Goal: Browse casually

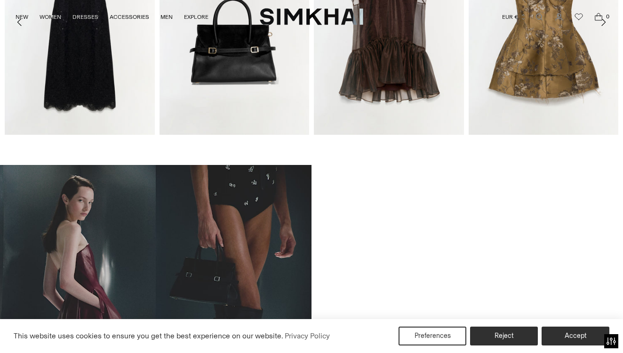
scroll to position [473, 0]
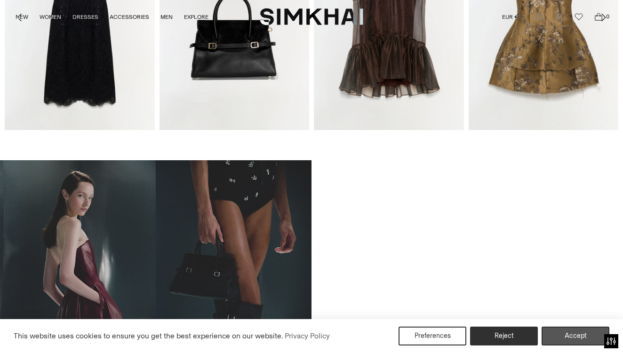
click at [561, 334] on button "Accept" at bounding box center [576, 335] width 68 height 19
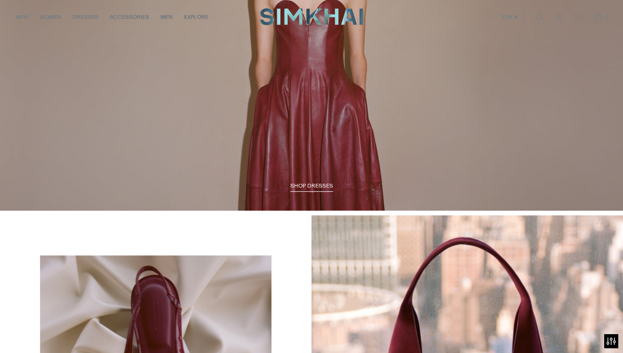
scroll to position [1176, 0]
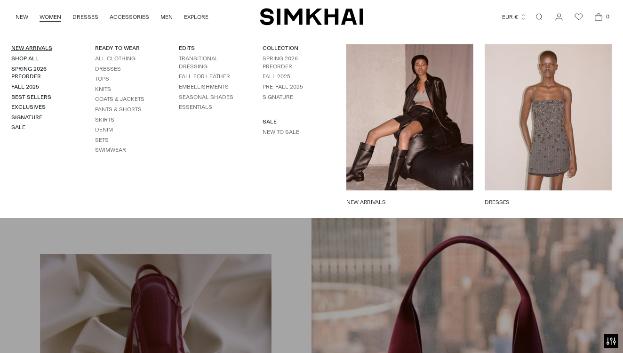
click at [40, 46] on link "New Arrivals" at bounding box center [31, 48] width 41 height 7
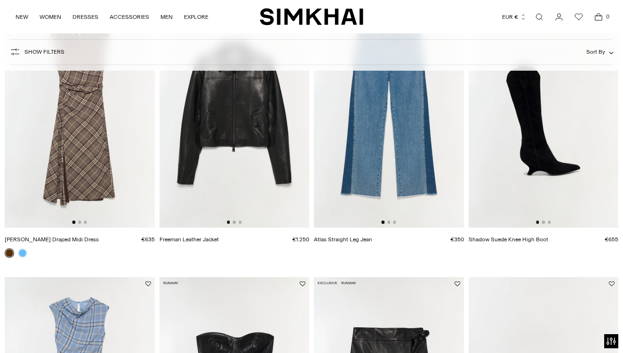
scroll to position [1233, 0]
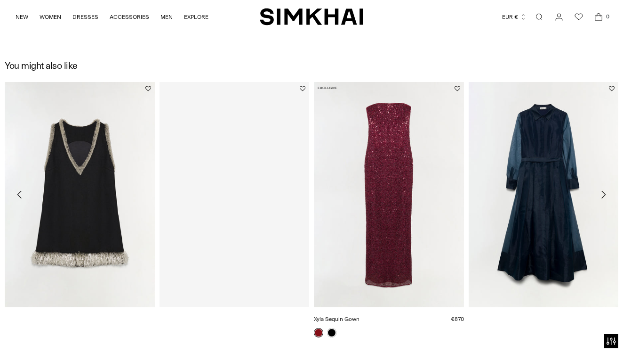
scroll to position [904, 0]
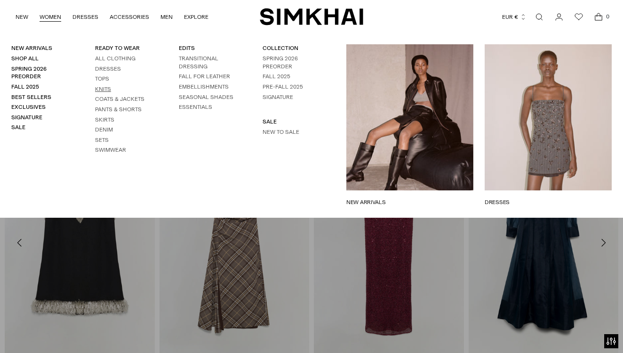
click at [110, 88] on link "Knits" at bounding box center [103, 89] width 16 height 7
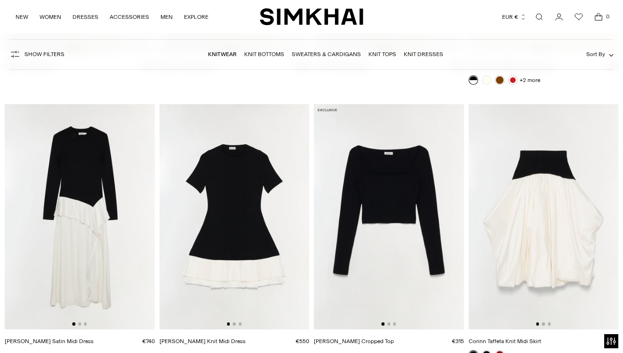
scroll to position [2105, 0]
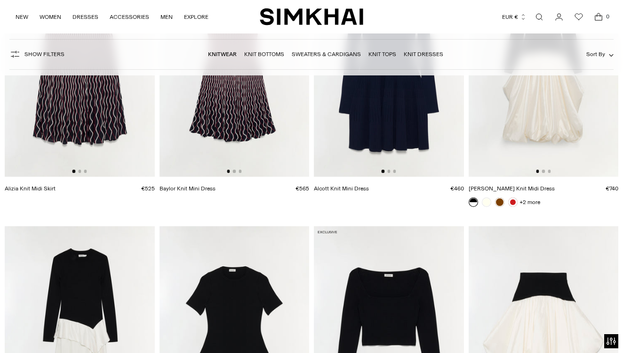
click at [313, 52] on link "Sweaters & Cardigans" at bounding box center [326, 54] width 69 height 7
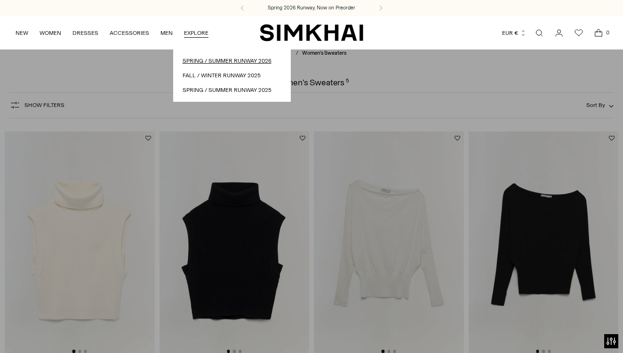
click at [193, 57] on link "Spring / Summer Runway 2026" at bounding box center [232, 60] width 99 height 9
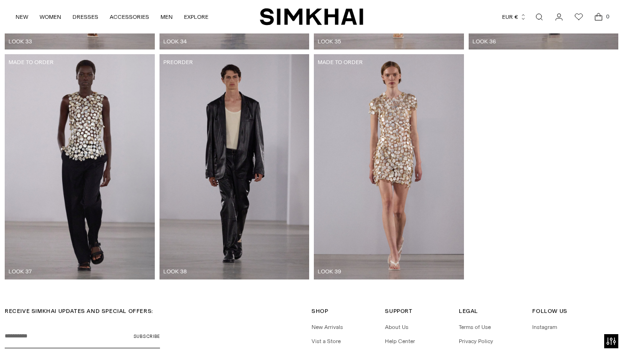
scroll to position [2468, 0]
click at [130, 128] on img at bounding box center [80, 166] width 150 height 225
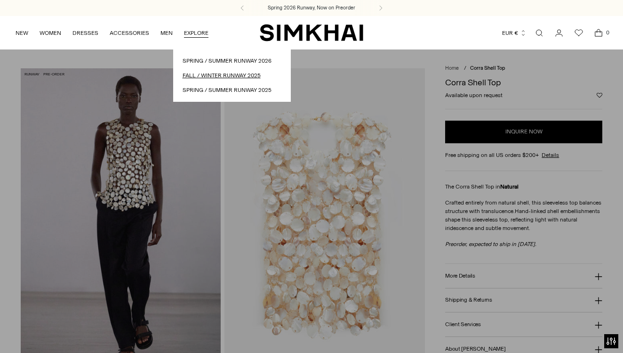
click at [202, 75] on link "Fall / Winter Runway 2025" at bounding box center [232, 75] width 99 height 9
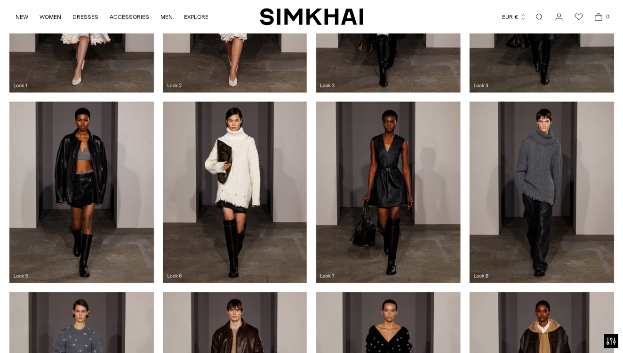
scroll to position [495, 0]
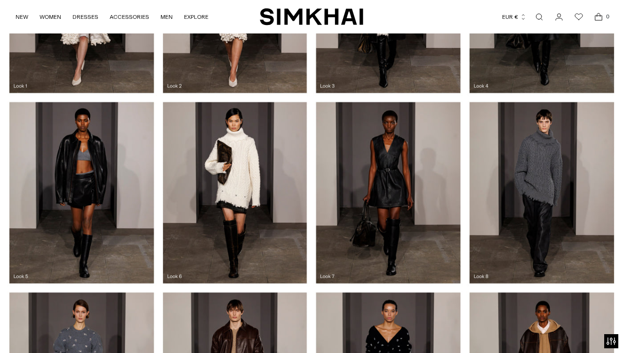
click at [241, 173] on div at bounding box center [311, 192] width 623 height 190
click at [173, 274] on div at bounding box center [311, 192] width 623 height 190
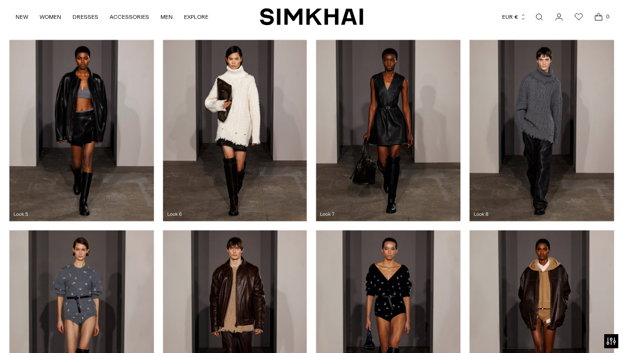
scroll to position [473, 0]
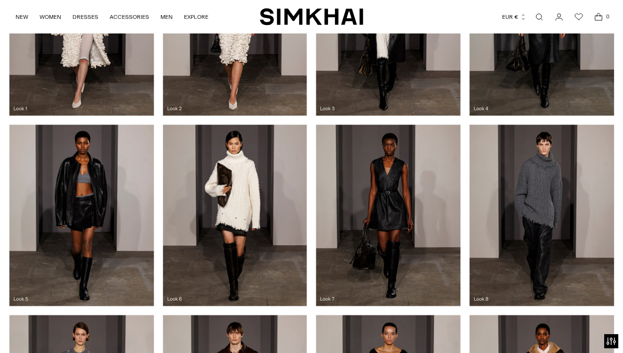
click at [245, 221] on div at bounding box center [311, 215] width 623 height 190
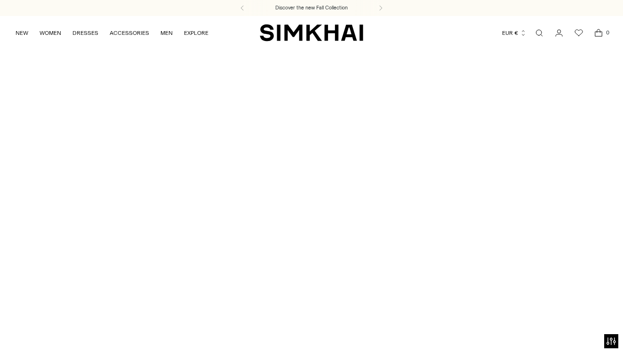
scroll to position [0, 0]
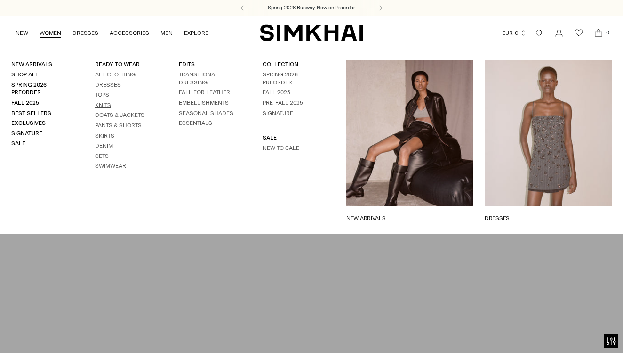
click at [105, 104] on link "Knits" at bounding box center [103, 105] width 16 height 7
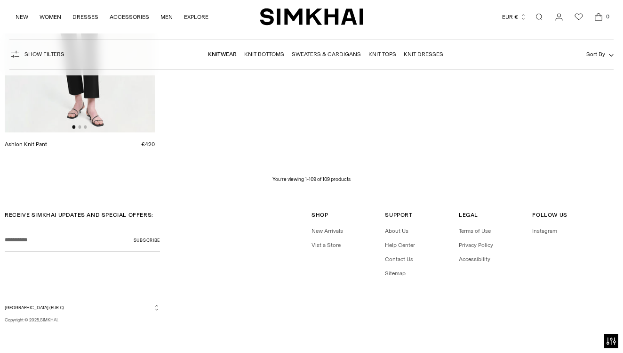
scroll to position [7635, 0]
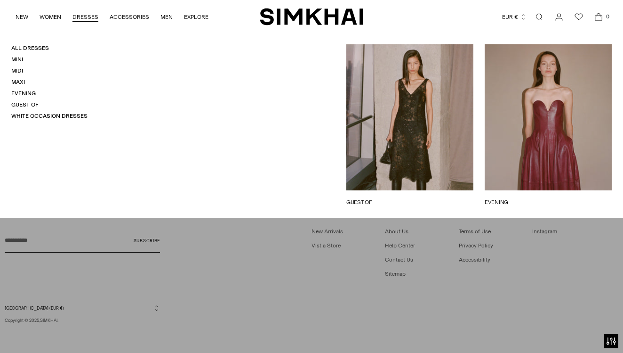
click at [89, 10] on link "DRESSES" at bounding box center [85, 17] width 26 height 21
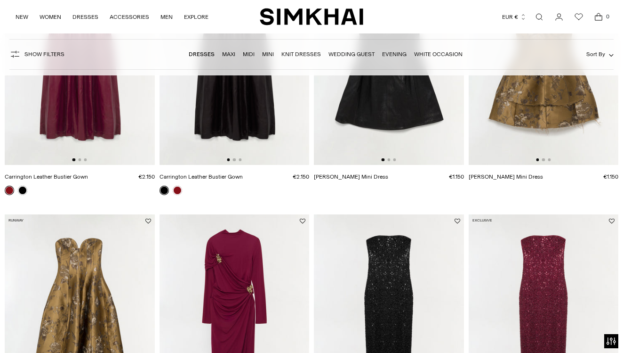
scroll to position [487, 0]
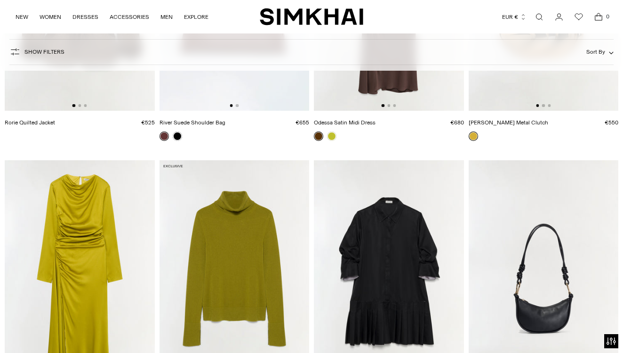
scroll to position [5857, 0]
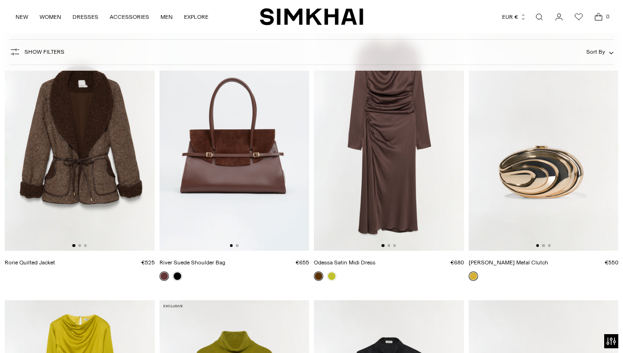
click at [86, 161] on img at bounding box center [80, 138] width 150 height 225
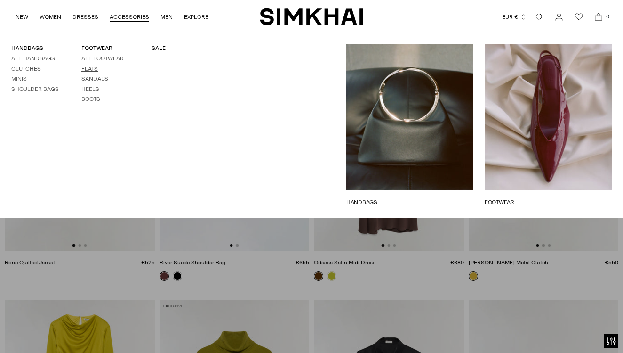
click at [90, 65] on link "Flats" at bounding box center [89, 68] width 16 height 7
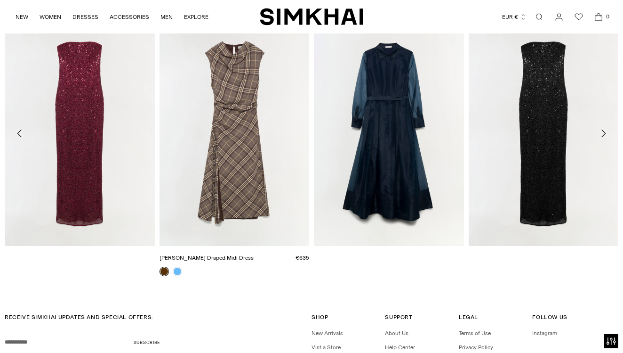
scroll to position [1290, 0]
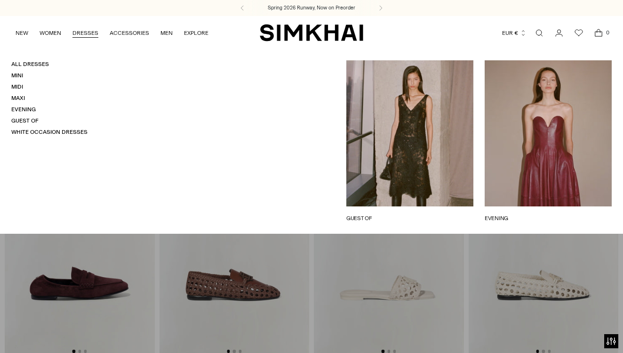
click at [370, 214] on link "GUEST OF" at bounding box center [409, 218] width 127 height 8
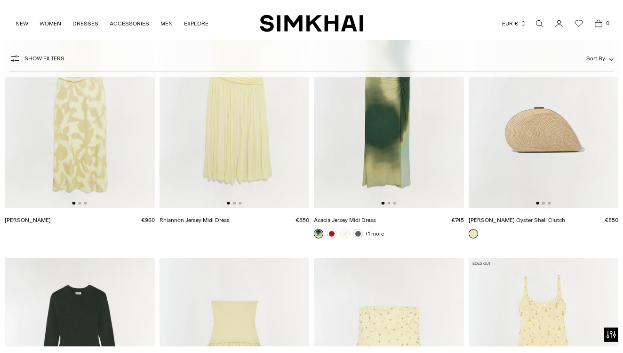
scroll to position [4027, 0]
